Goal: Feedback & Contribution: Leave review/rating

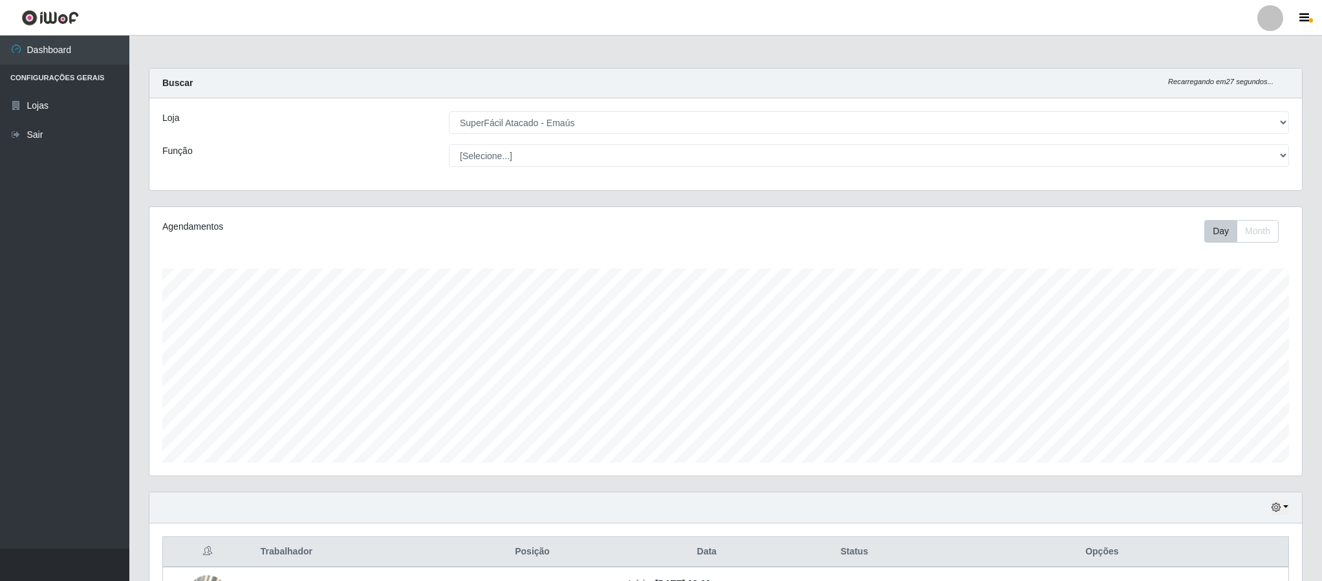
select select "407"
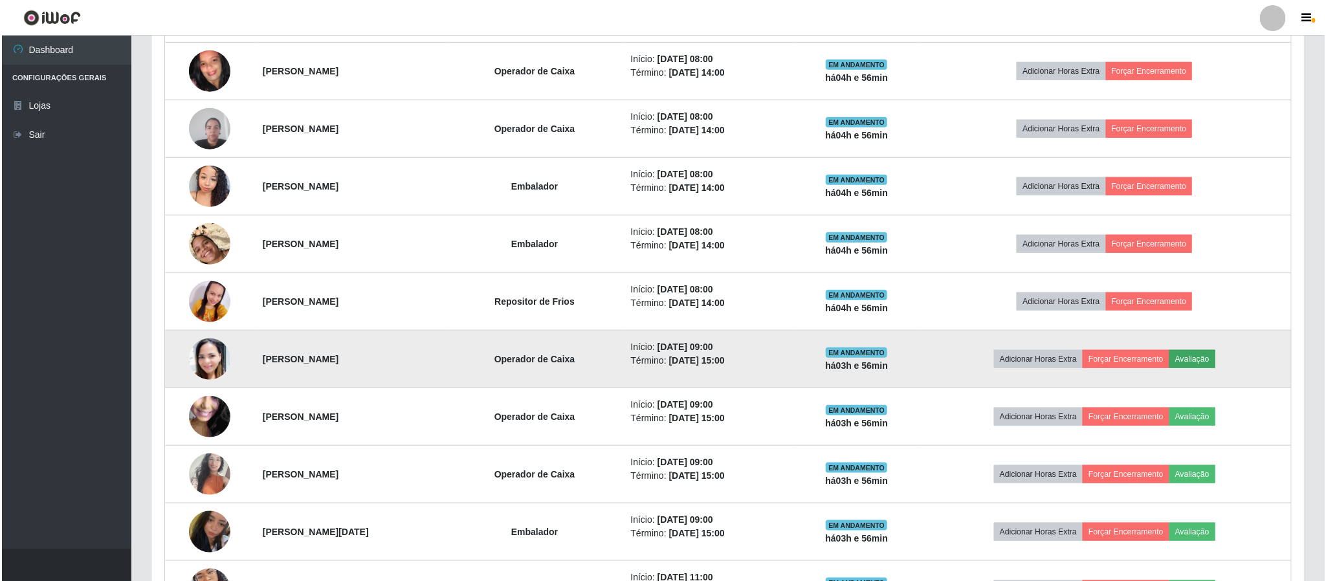
scroll to position [270, 1152]
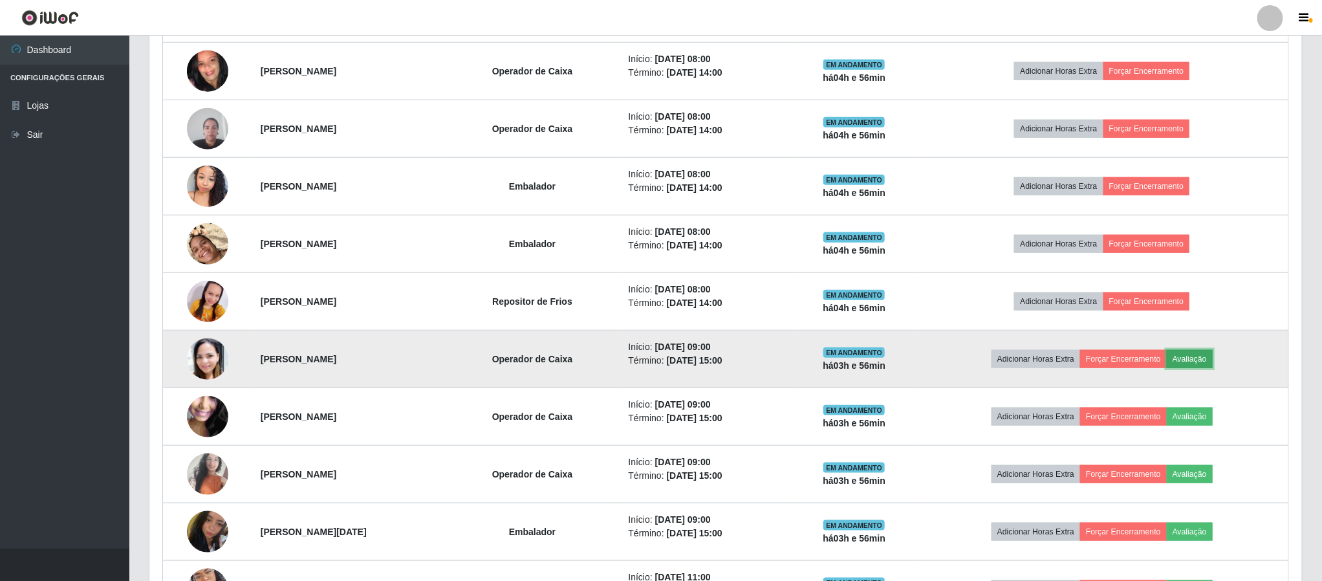
click at [1204, 362] on button "Avaliação" at bounding box center [1190, 359] width 46 height 18
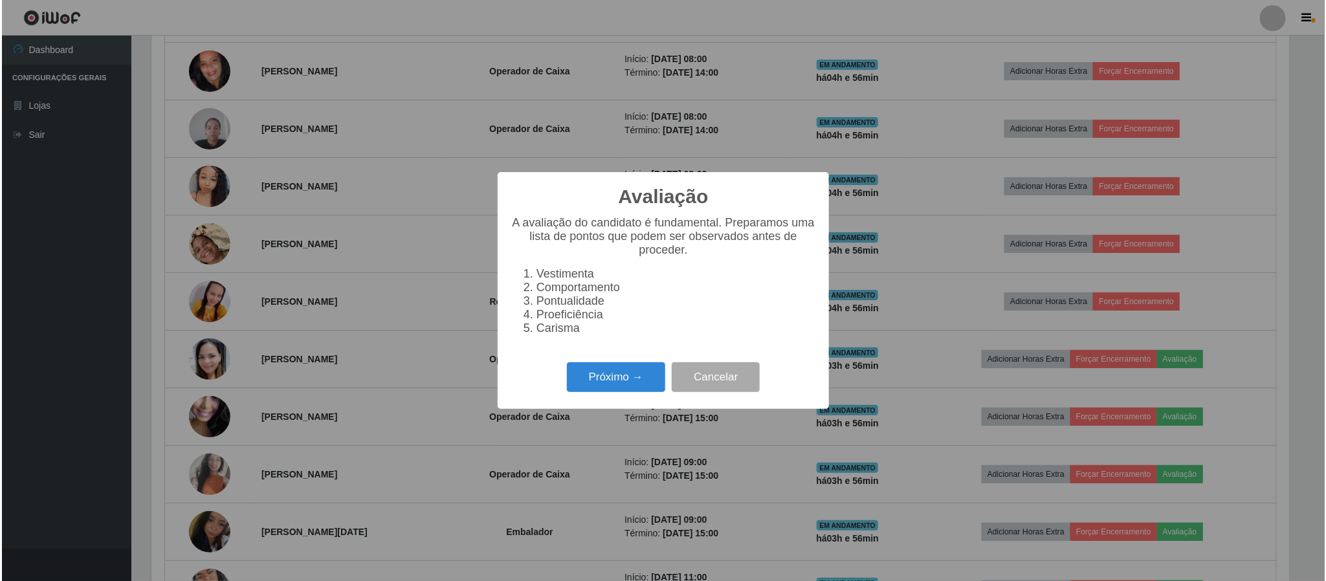
scroll to position [270, 1141]
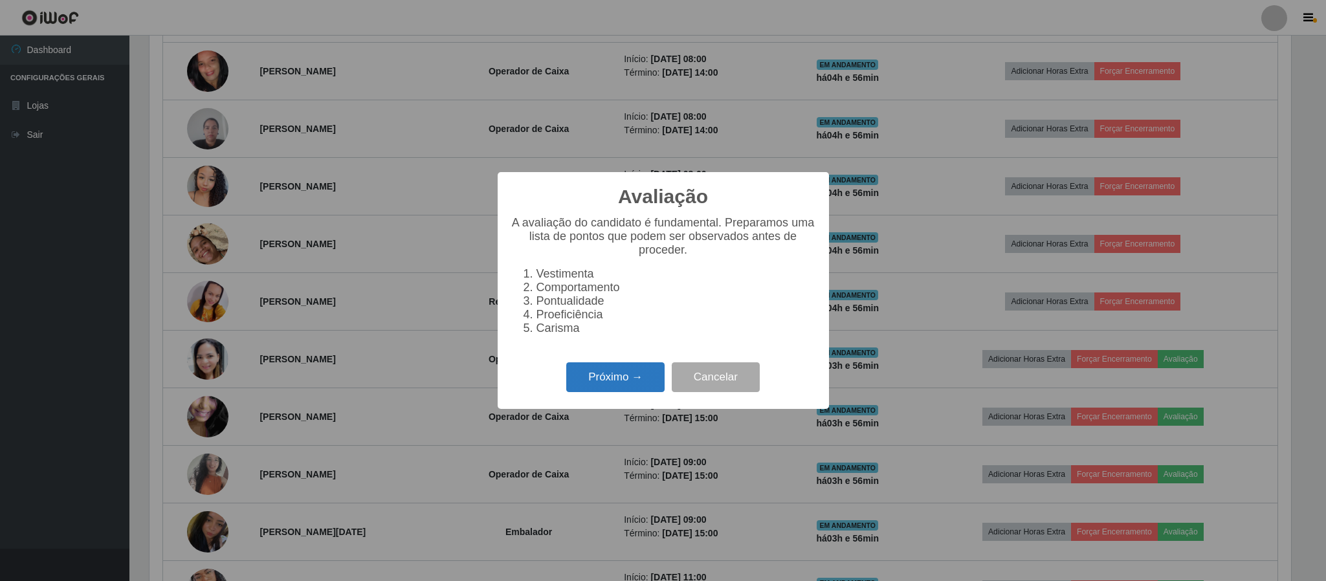
click at [628, 385] on button "Próximo →" at bounding box center [615, 377] width 98 height 30
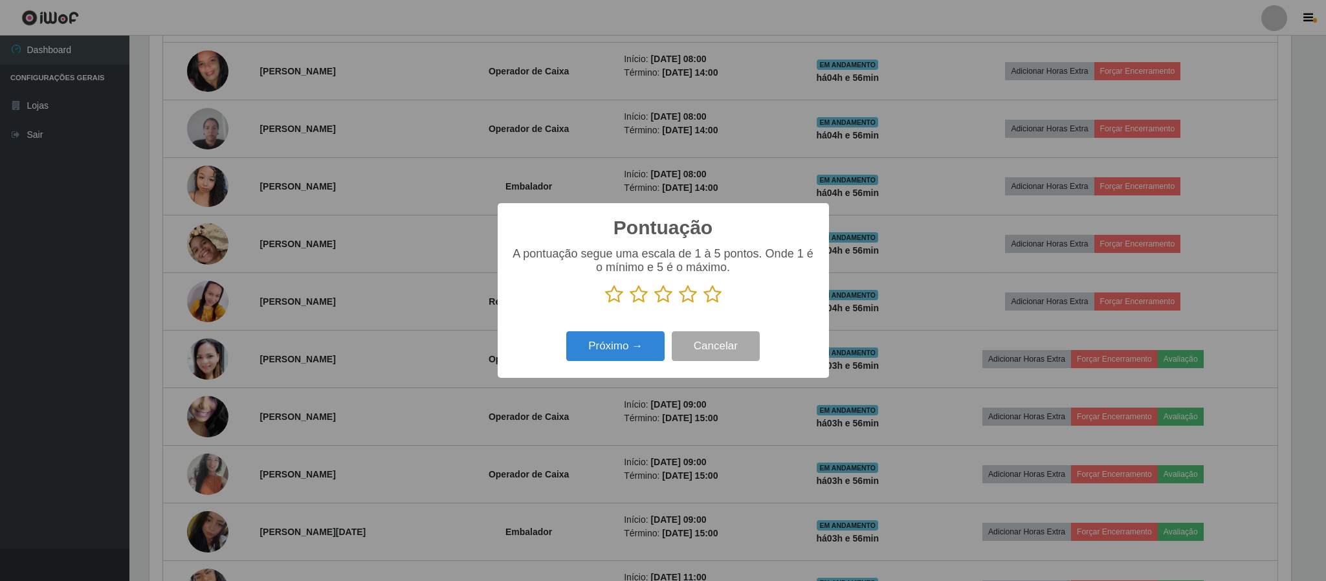
click at [691, 297] on icon at bounding box center [688, 294] width 18 height 19
click at [679, 304] on input "radio" at bounding box center [679, 304] width 0 height 0
click at [648, 336] on button "Próximo →" at bounding box center [615, 346] width 98 height 30
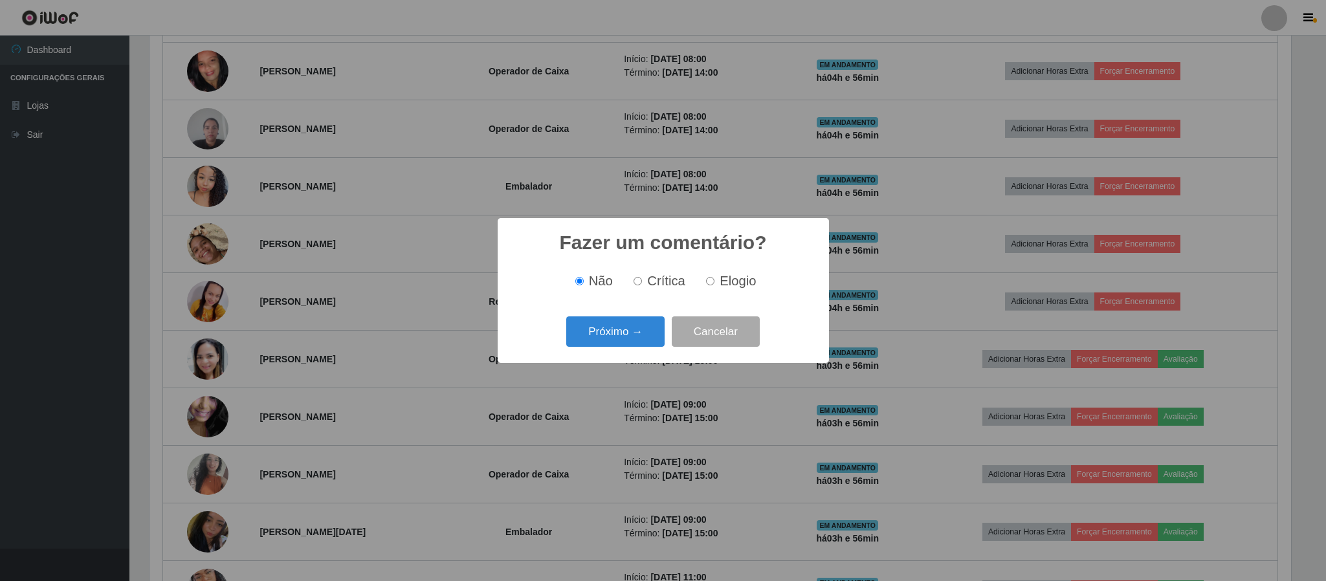
click at [708, 282] on input "Elogio" at bounding box center [710, 281] width 8 height 8
radio input "true"
click at [657, 327] on button "Próximo →" at bounding box center [615, 331] width 98 height 30
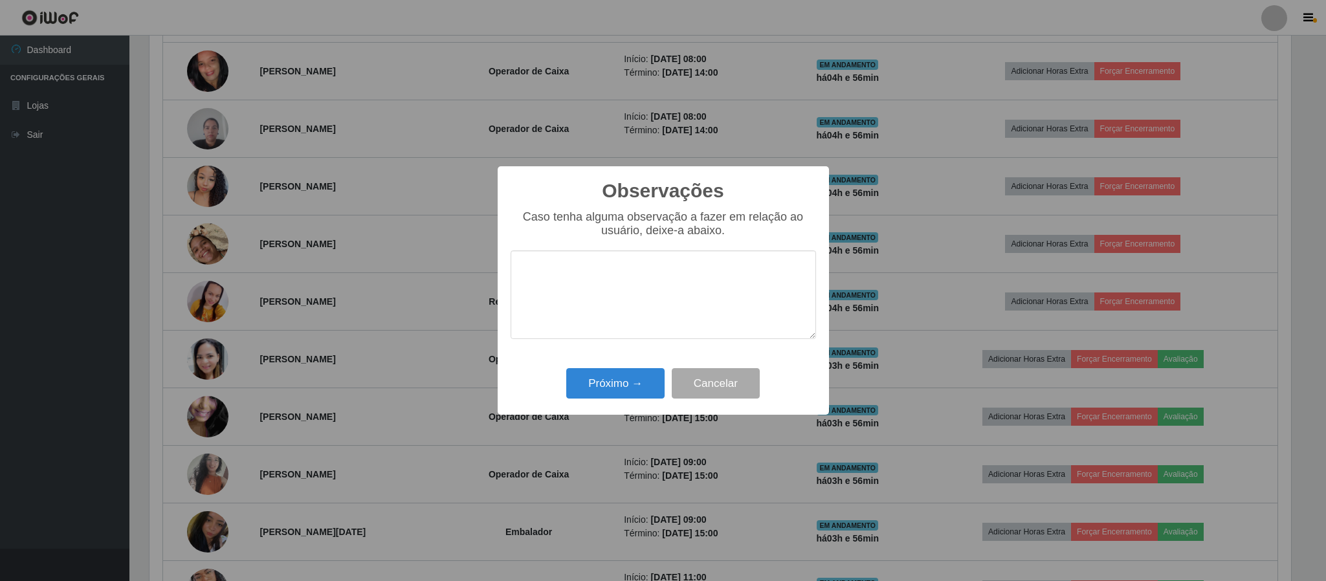
click at [633, 323] on textarea at bounding box center [662, 294] width 305 height 89
click at [624, 389] on button "Próximo →" at bounding box center [615, 383] width 98 height 30
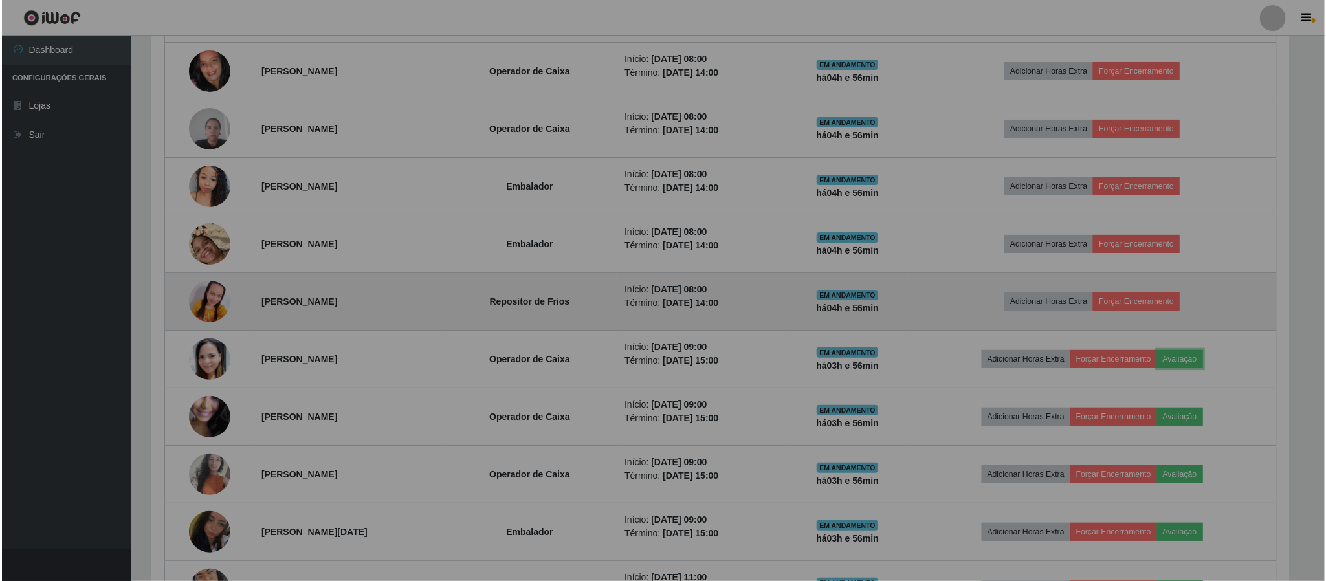
scroll to position [270, 1152]
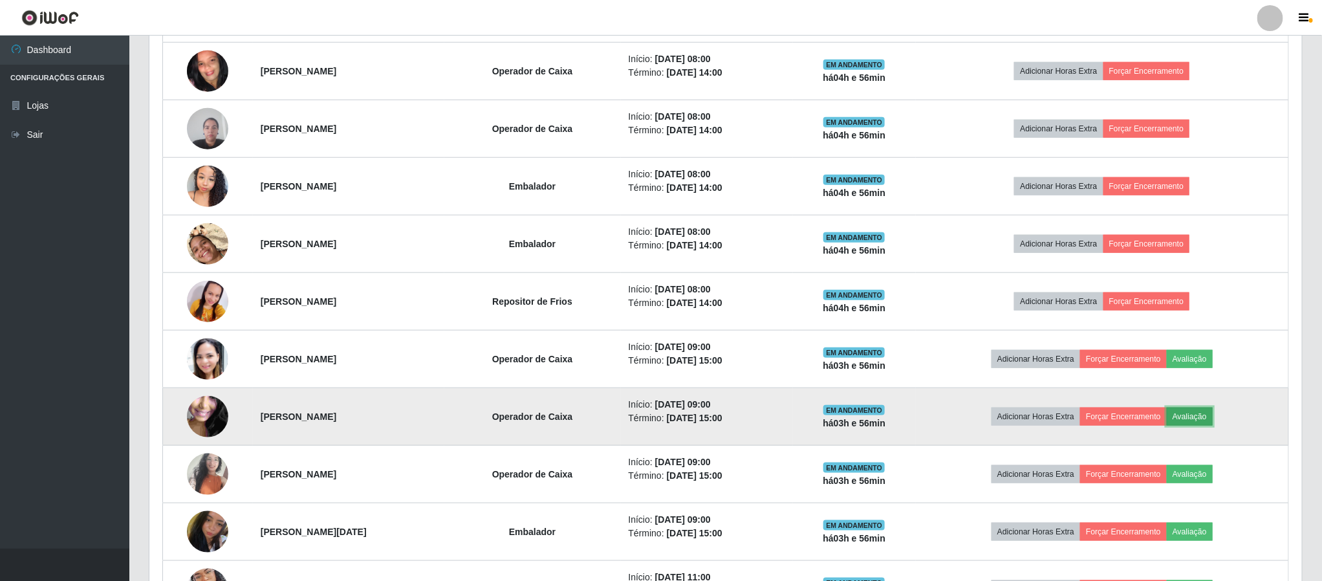
click at [1208, 423] on button "Avaliação" at bounding box center [1190, 417] width 46 height 18
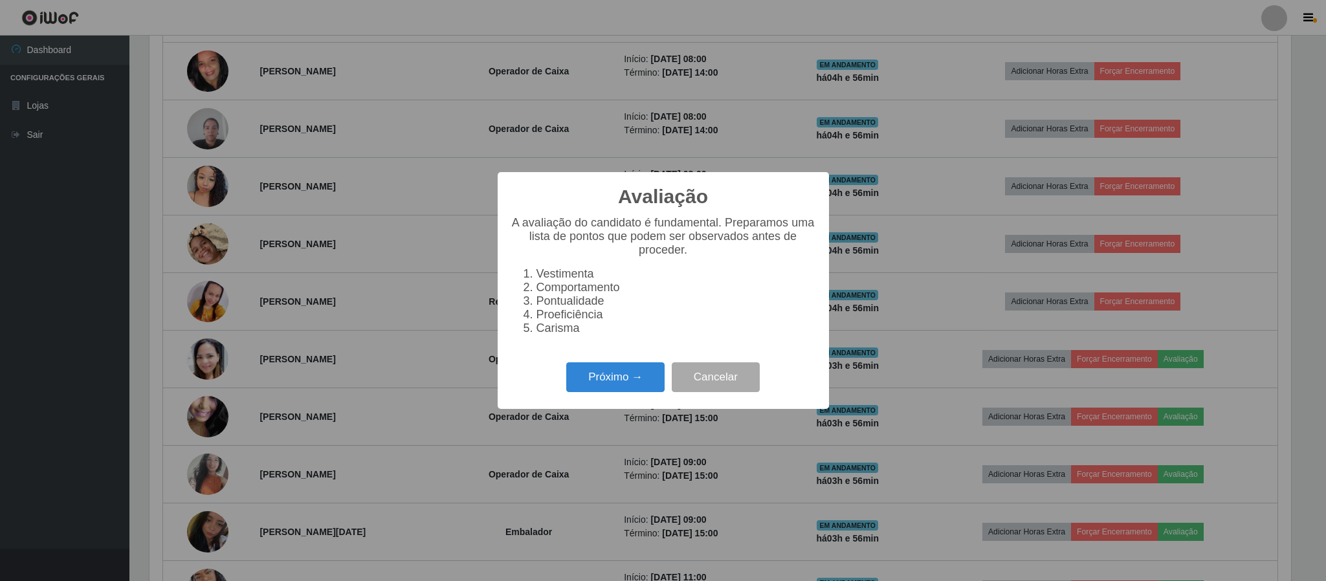
scroll to position [270, 1141]
click at [651, 377] on button "Próximo →" at bounding box center [615, 377] width 98 height 30
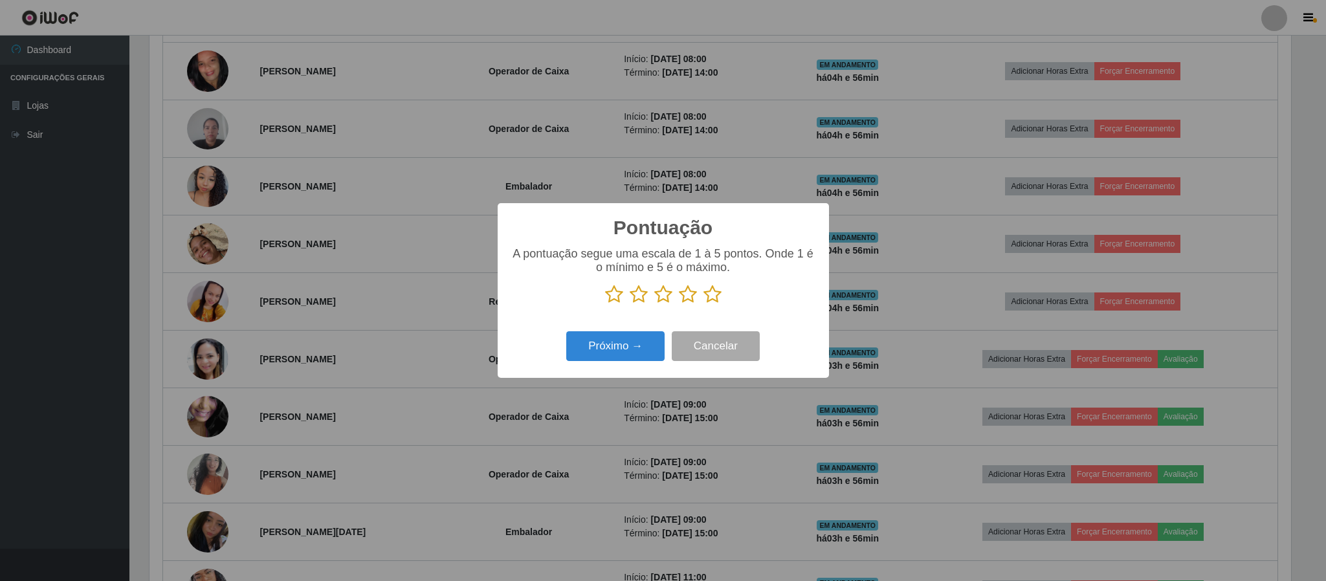
scroll to position [646717, 645845]
click at [694, 299] on icon at bounding box center [688, 294] width 18 height 19
click at [679, 304] on input "radio" at bounding box center [679, 304] width 0 height 0
click at [650, 333] on button "Próximo →" at bounding box center [615, 346] width 98 height 30
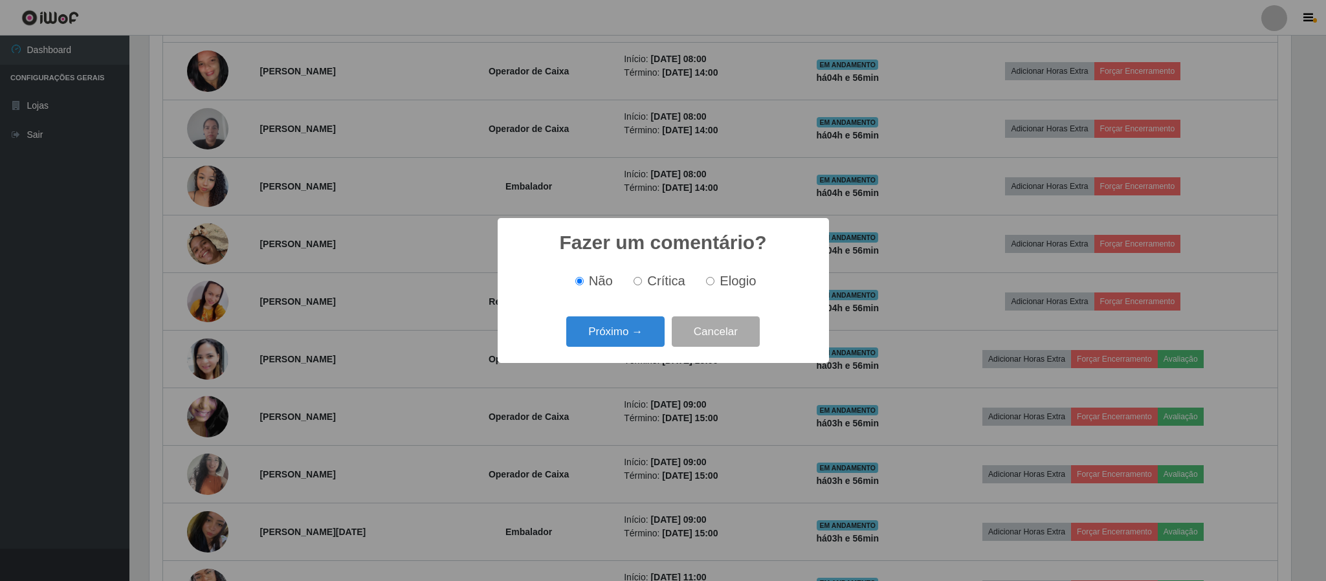
click at [707, 280] on input "Elogio" at bounding box center [710, 281] width 8 height 8
radio input "true"
click at [628, 318] on button "Próximo →" at bounding box center [615, 331] width 98 height 30
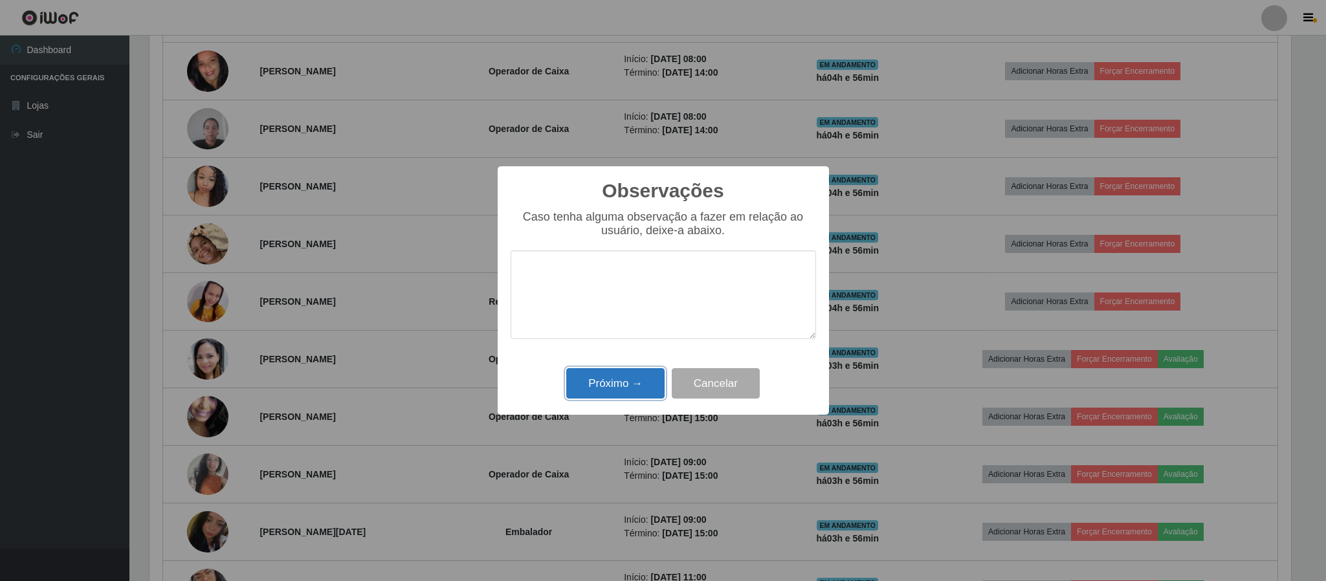
click at [645, 385] on button "Próximo →" at bounding box center [615, 383] width 98 height 30
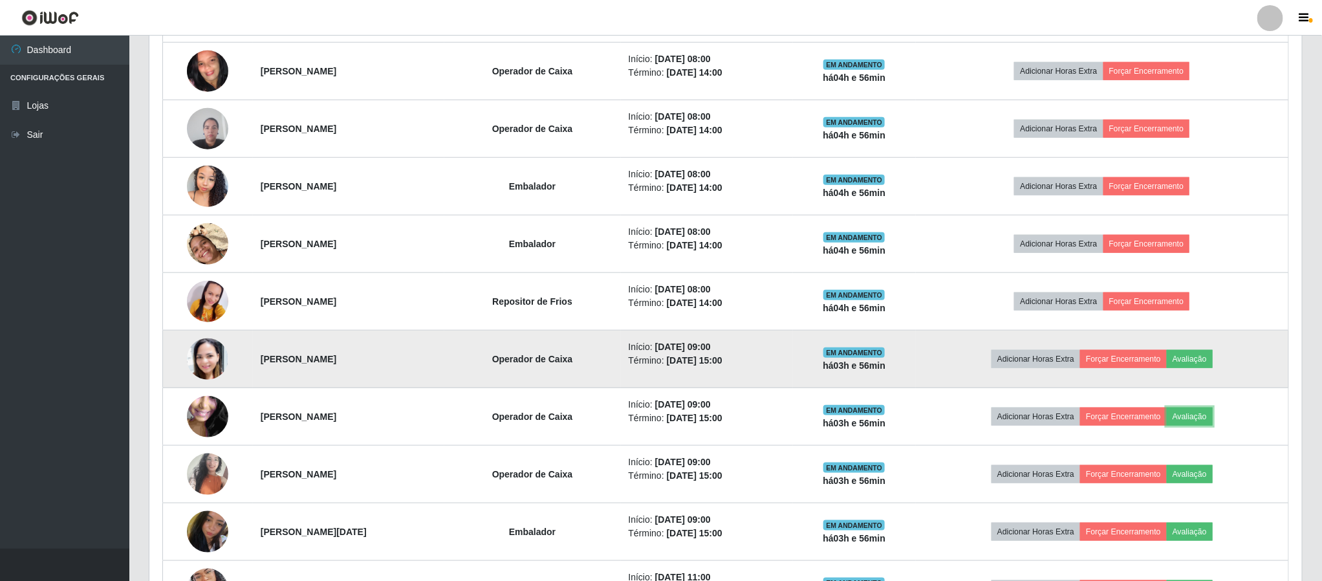
scroll to position [270, 1152]
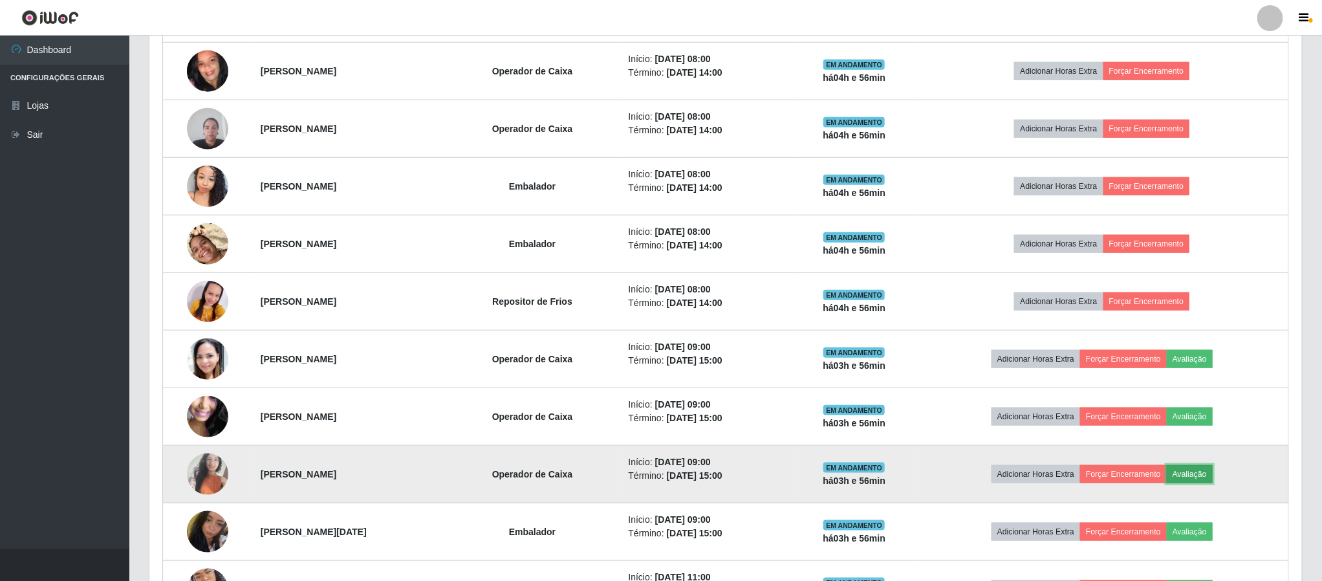
click at [1203, 472] on button "Avaliação" at bounding box center [1190, 474] width 46 height 18
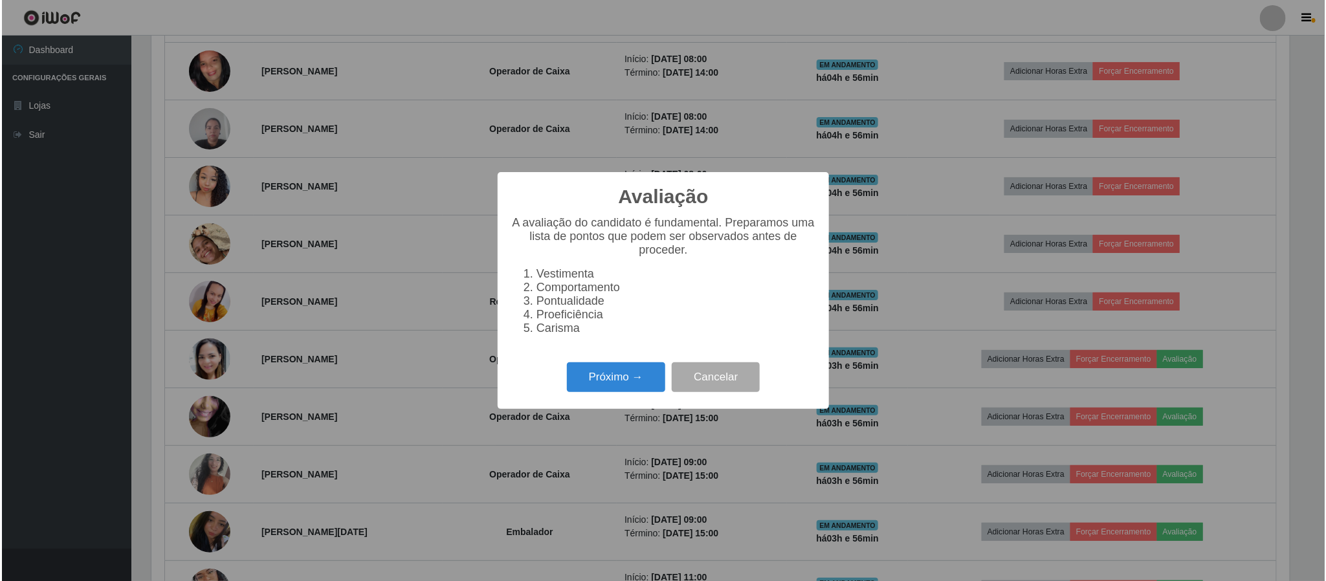
scroll to position [270, 1141]
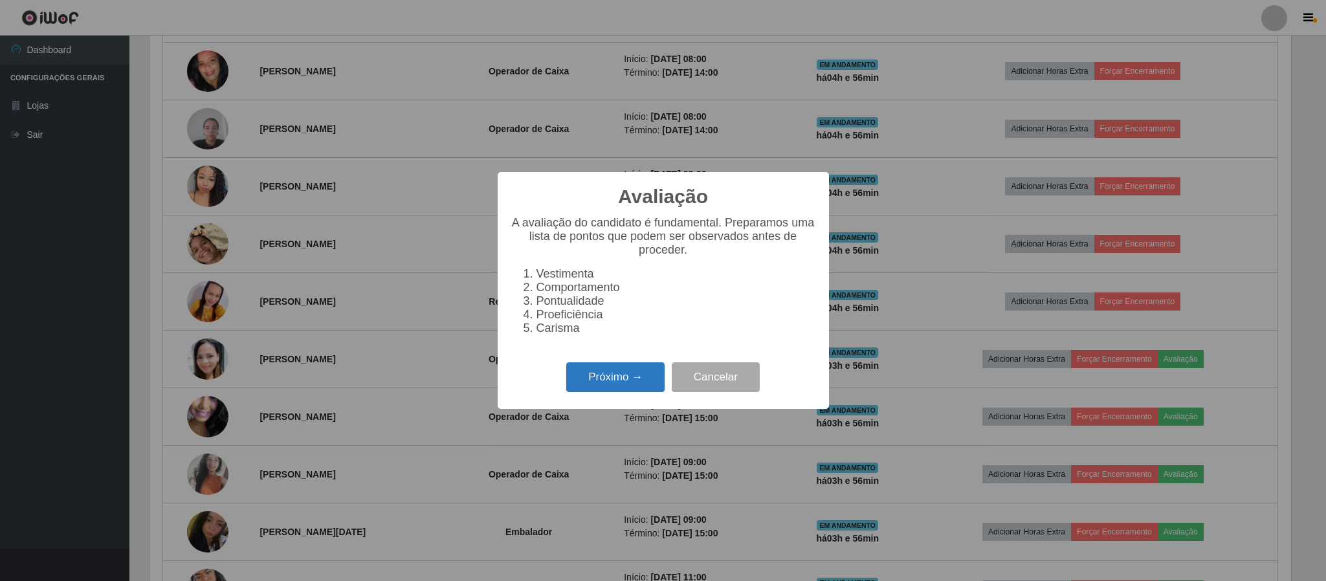
click at [620, 371] on button "Próximo →" at bounding box center [615, 377] width 98 height 30
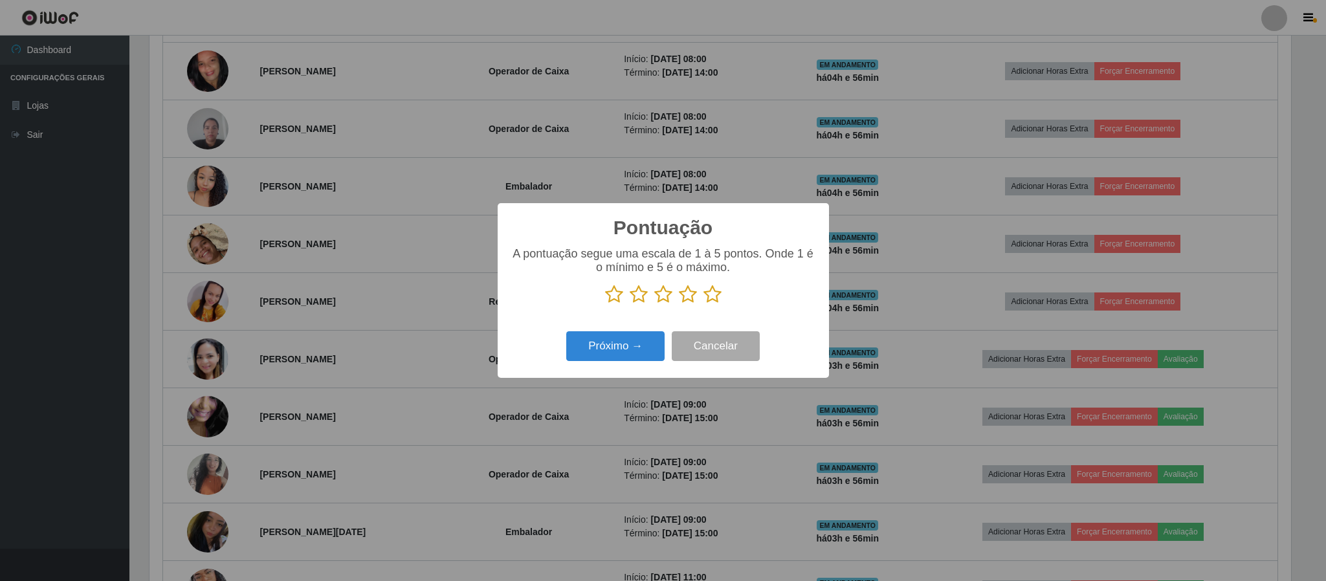
scroll to position [646717, 645845]
click at [686, 295] on icon at bounding box center [688, 294] width 18 height 19
click at [679, 304] on input "radio" at bounding box center [679, 304] width 0 height 0
drag, startPoint x: 614, startPoint y: 346, endPoint x: 633, endPoint y: 348, distance: 19.5
click at [633, 348] on button "Próximo →" at bounding box center [615, 346] width 98 height 30
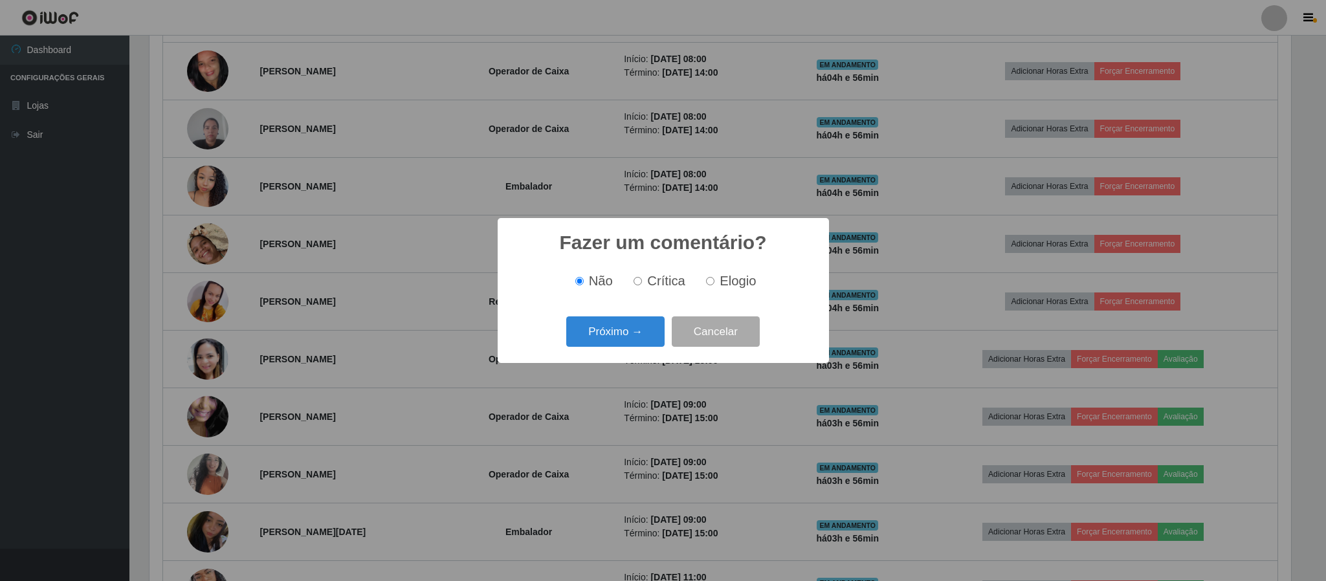
click at [701, 288] on label "Elogio" at bounding box center [728, 281] width 55 height 15
click at [706, 285] on input "Elogio" at bounding box center [710, 281] width 8 height 8
radio input "true"
click at [600, 333] on button "Próximo →" at bounding box center [615, 331] width 98 height 30
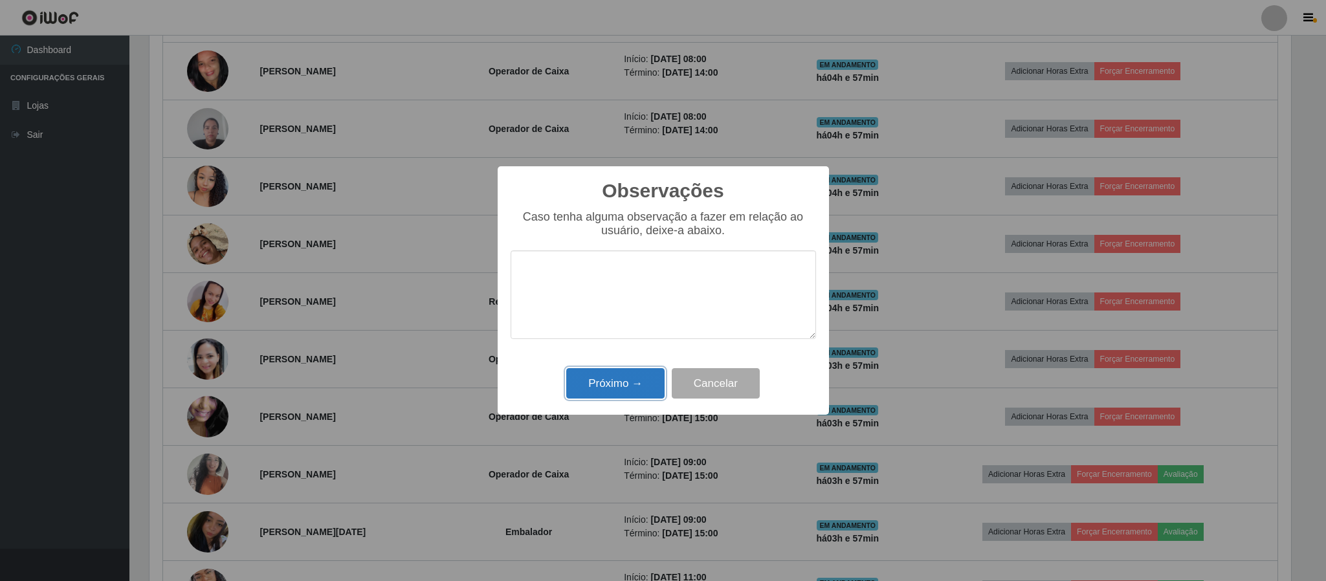
click at [606, 382] on button "Próximo →" at bounding box center [615, 383] width 98 height 30
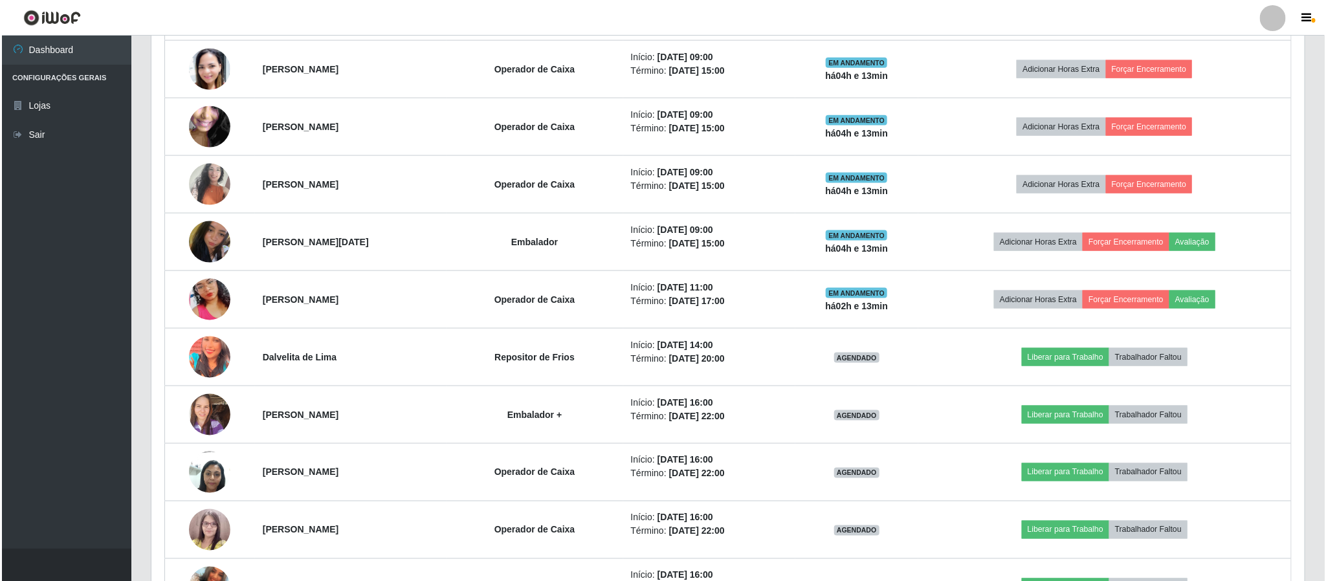
scroll to position [873, 0]
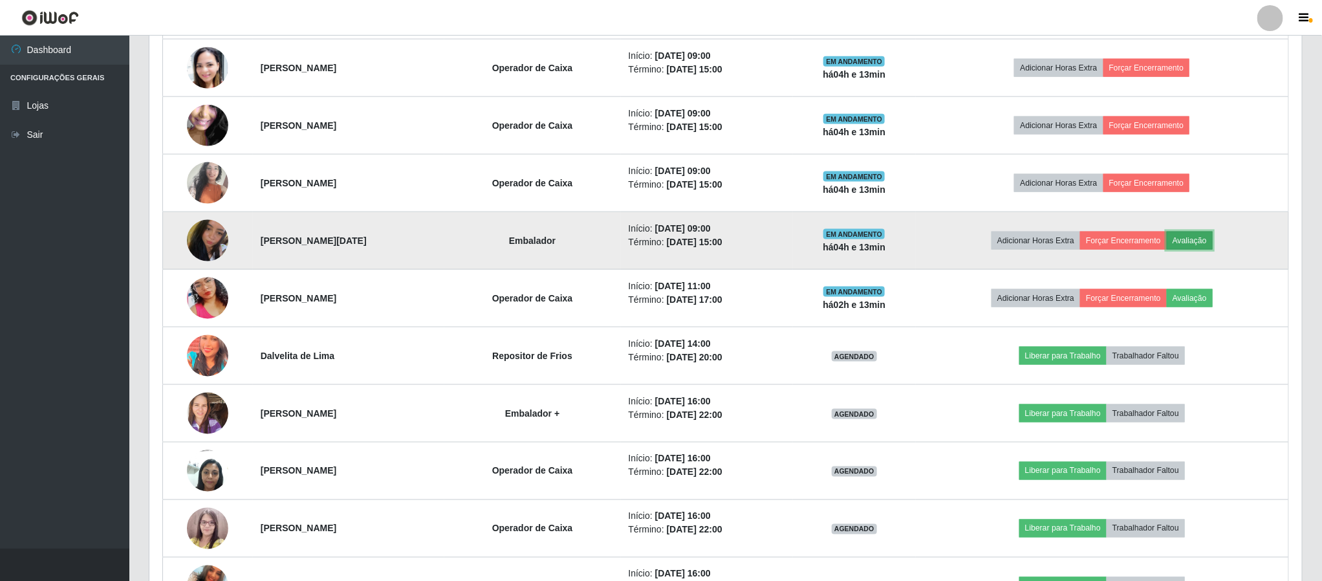
click at [1213, 248] on button "Avaliação" at bounding box center [1190, 241] width 46 height 18
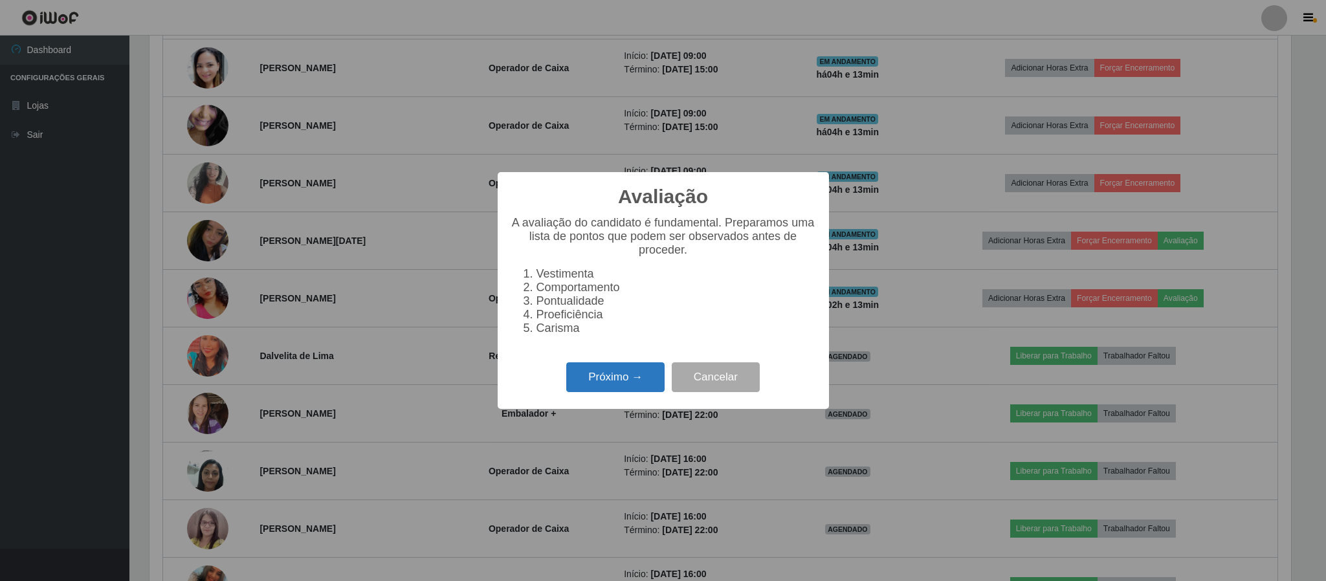
click at [602, 375] on button "Próximo →" at bounding box center [615, 377] width 98 height 30
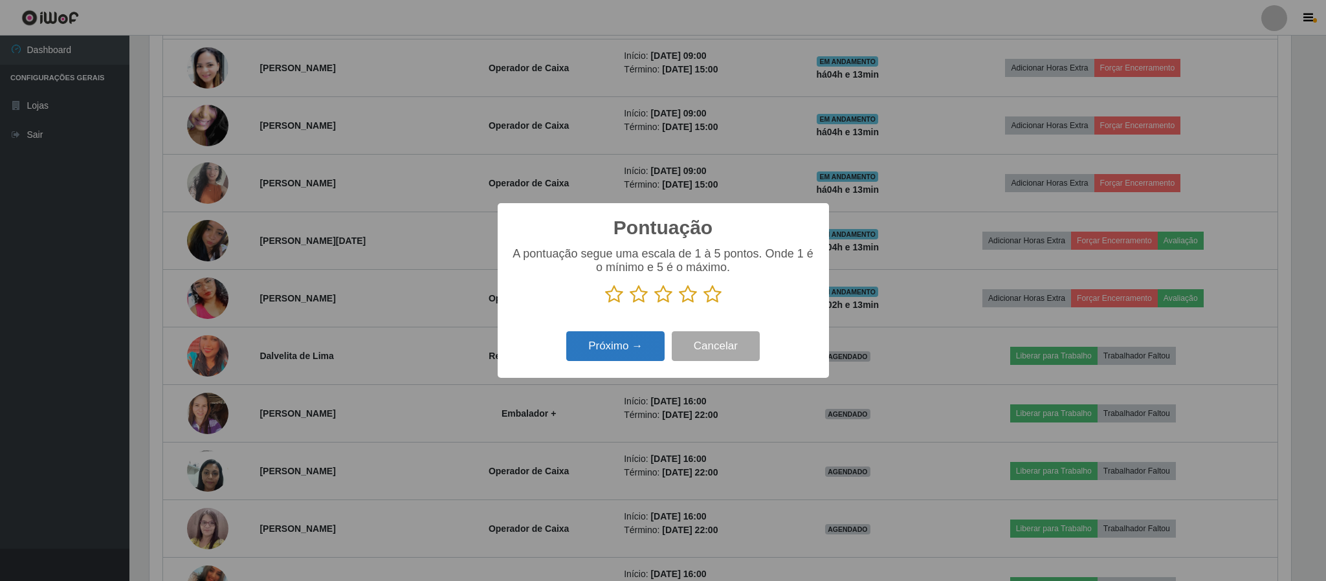
scroll to position [646717, 645845]
click at [683, 300] on icon at bounding box center [688, 294] width 18 height 19
click at [679, 304] on input "radio" at bounding box center [679, 304] width 0 height 0
click at [627, 342] on button "Próximo →" at bounding box center [615, 346] width 98 height 30
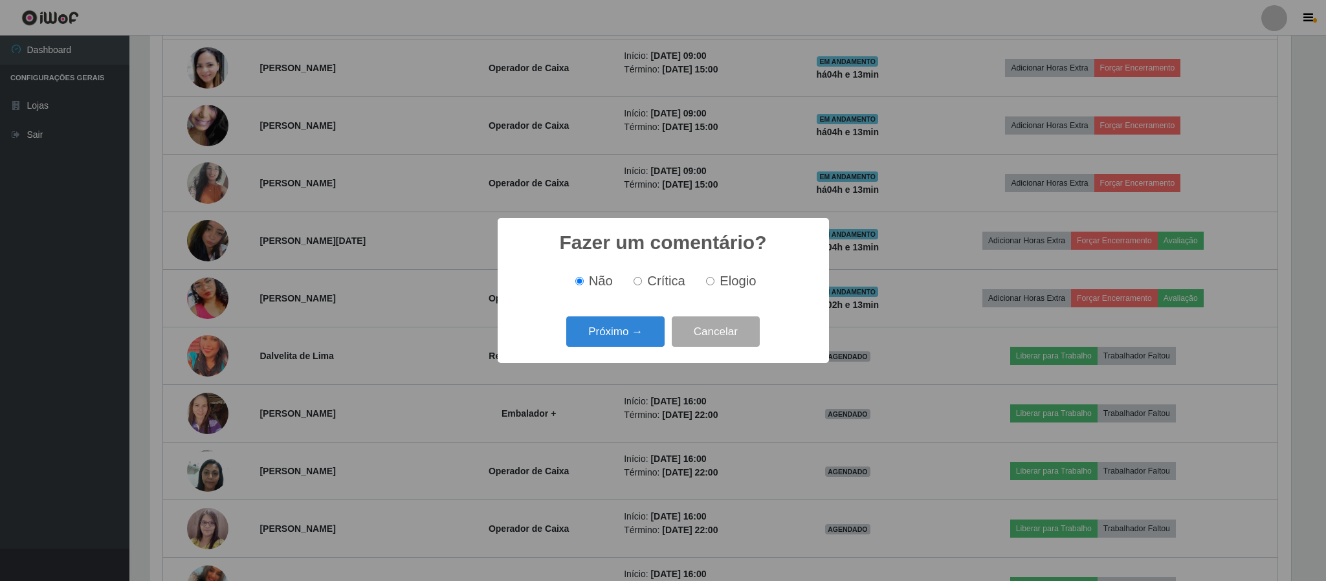
click at [709, 284] on input "Elogio" at bounding box center [710, 281] width 8 height 8
radio input "true"
click at [630, 336] on button "Próximo →" at bounding box center [615, 331] width 98 height 30
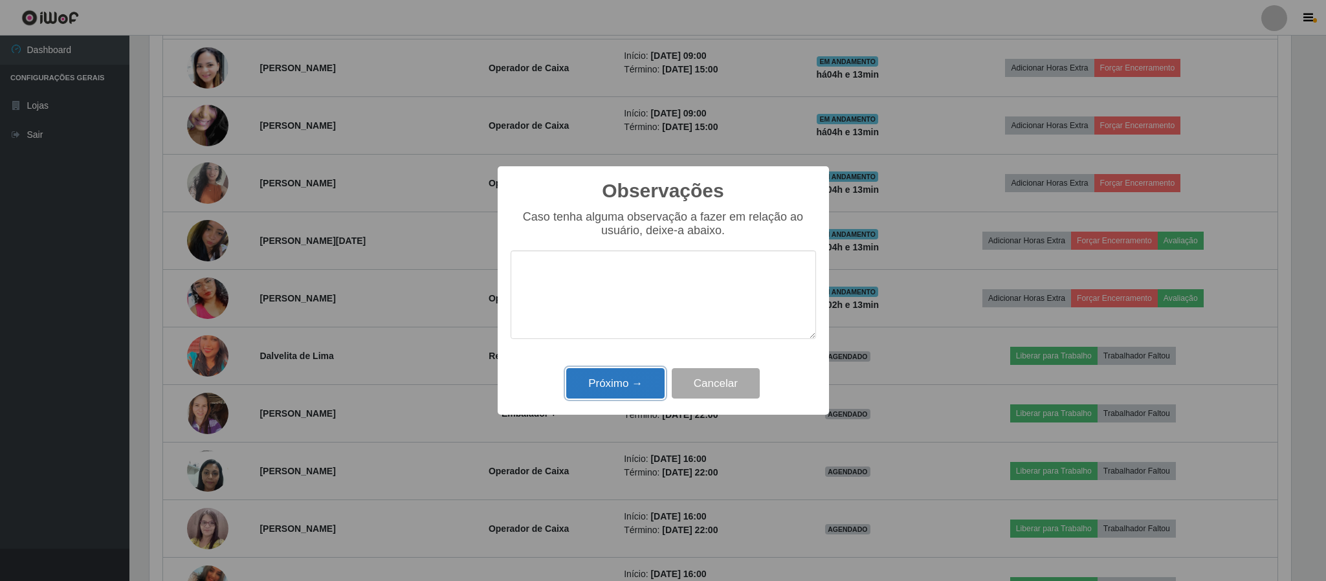
click at [626, 383] on button "Próximo →" at bounding box center [615, 383] width 98 height 30
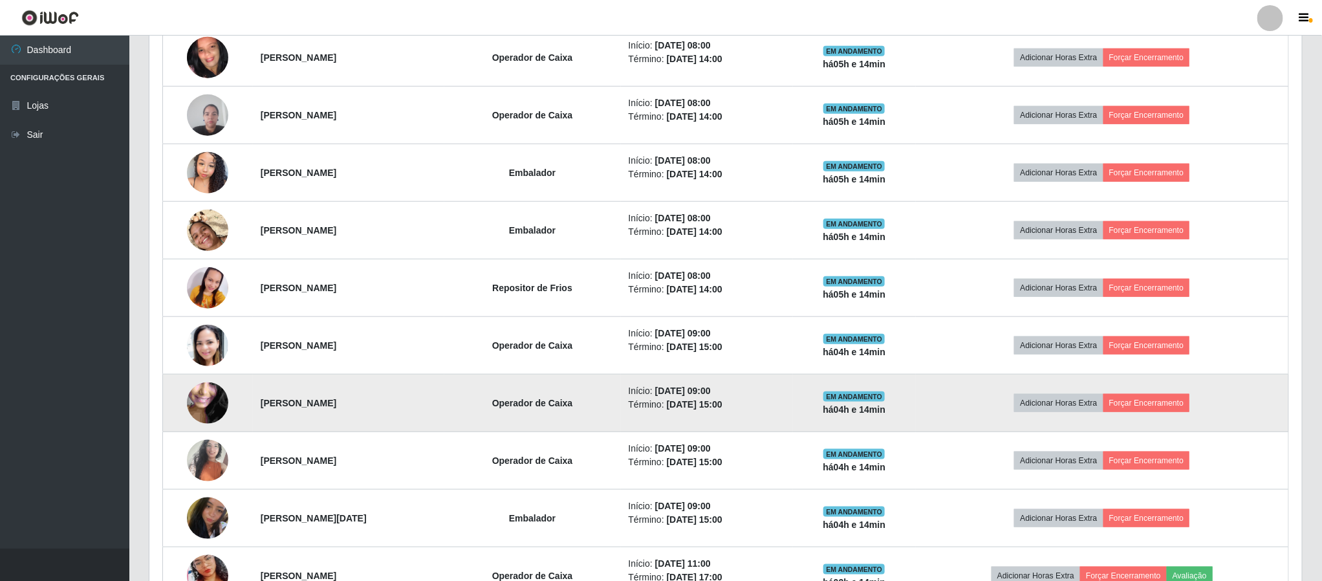
scroll to position [722, 0]
